Goal: Information Seeking & Learning: Learn about a topic

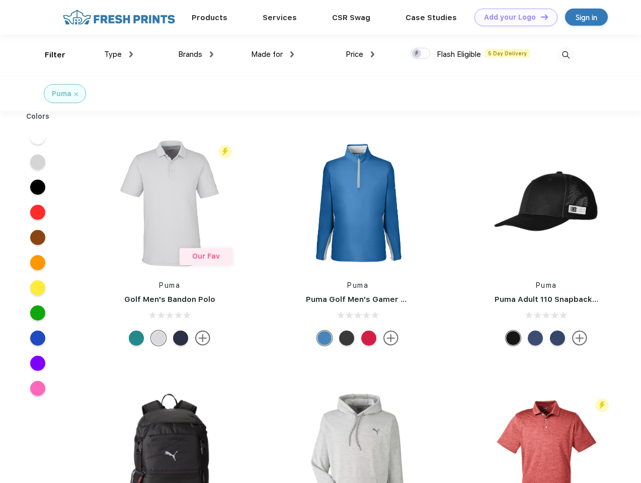
scroll to position [1, 0]
click at [512, 17] on link "Add your Logo Design Tool" at bounding box center [515, 18] width 83 height 18
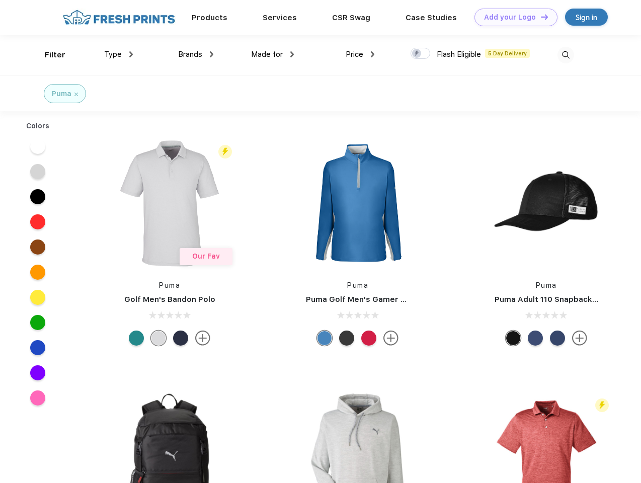
click at [0, 0] on div "Design Tool" at bounding box center [0, 0] width 0 height 0
click at [540, 17] on link "Add your Logo Design Tool" at bounding box center [515, 18] width 83 height 18
click at [48, 55] on div "Filter" at bounding box center [55, 55] width 21 height 12
click at [119, 54] on span "Type" at bounding box center [113, 54] width 18 height 9
click at [196, 54] on span "Brands" at bounding box center [190, 54] width 24 height 9
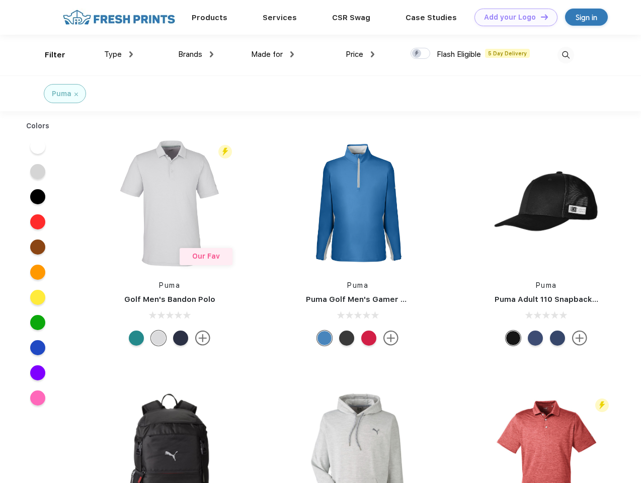
click at [273, 54] on span "Made for" at bounding box center [267, 54] width 32 height 9
click at [360, 54] on span "Price" at bounding box center [355, 54] width 18 height 9
click at [421, 54] on div at bounding box center [420, 53] width 20 height 11
click at [417, 54] on input "checkbox" at bounding box center [413, 50] width 7 height 7
click at [565, 55] on img at bounding box center [565, 55] width 17 height 17
